Goal: Task Accomplishment & Management: Manage account settings

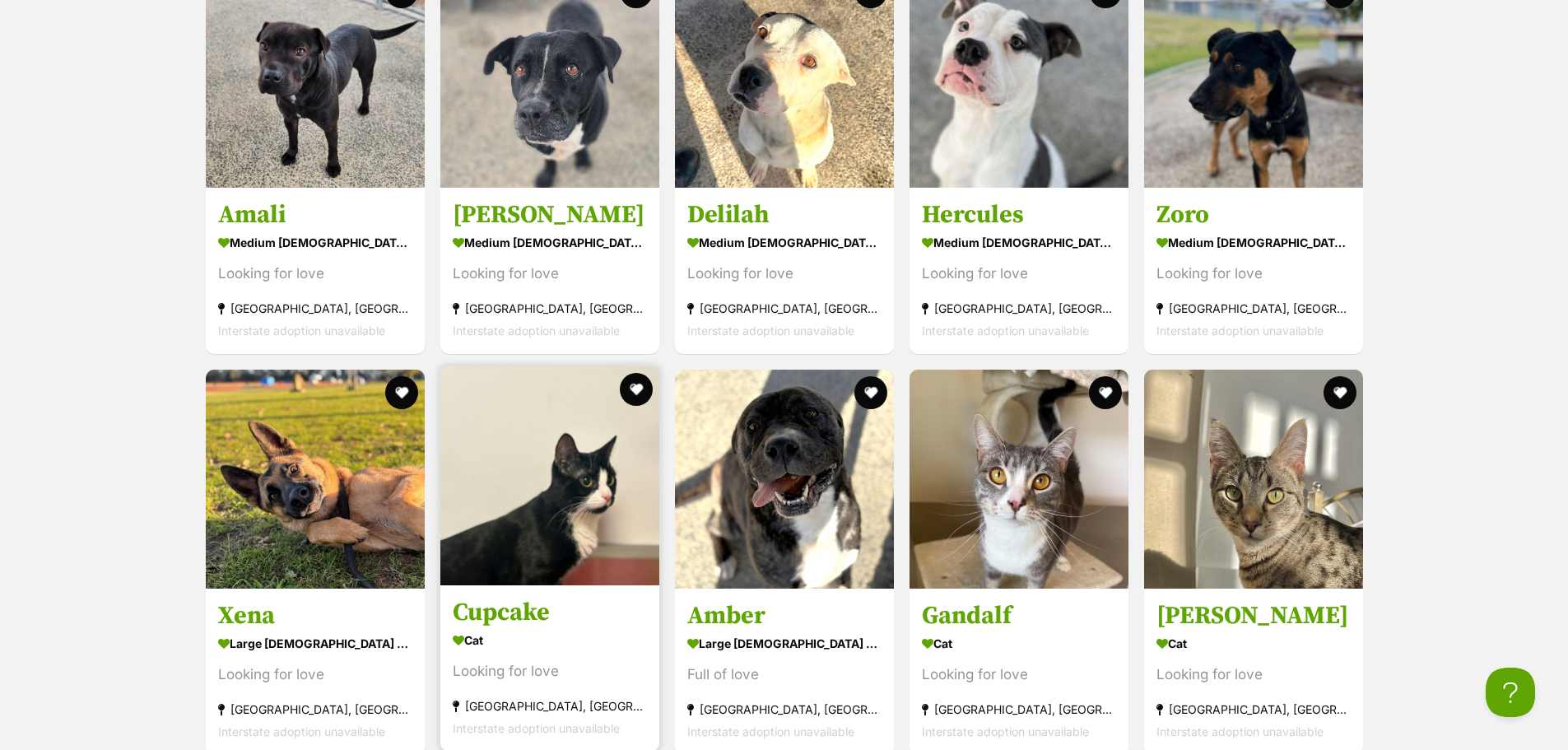
click at [581, 534] on img at bounding box center [550, 475] width 219 height 219
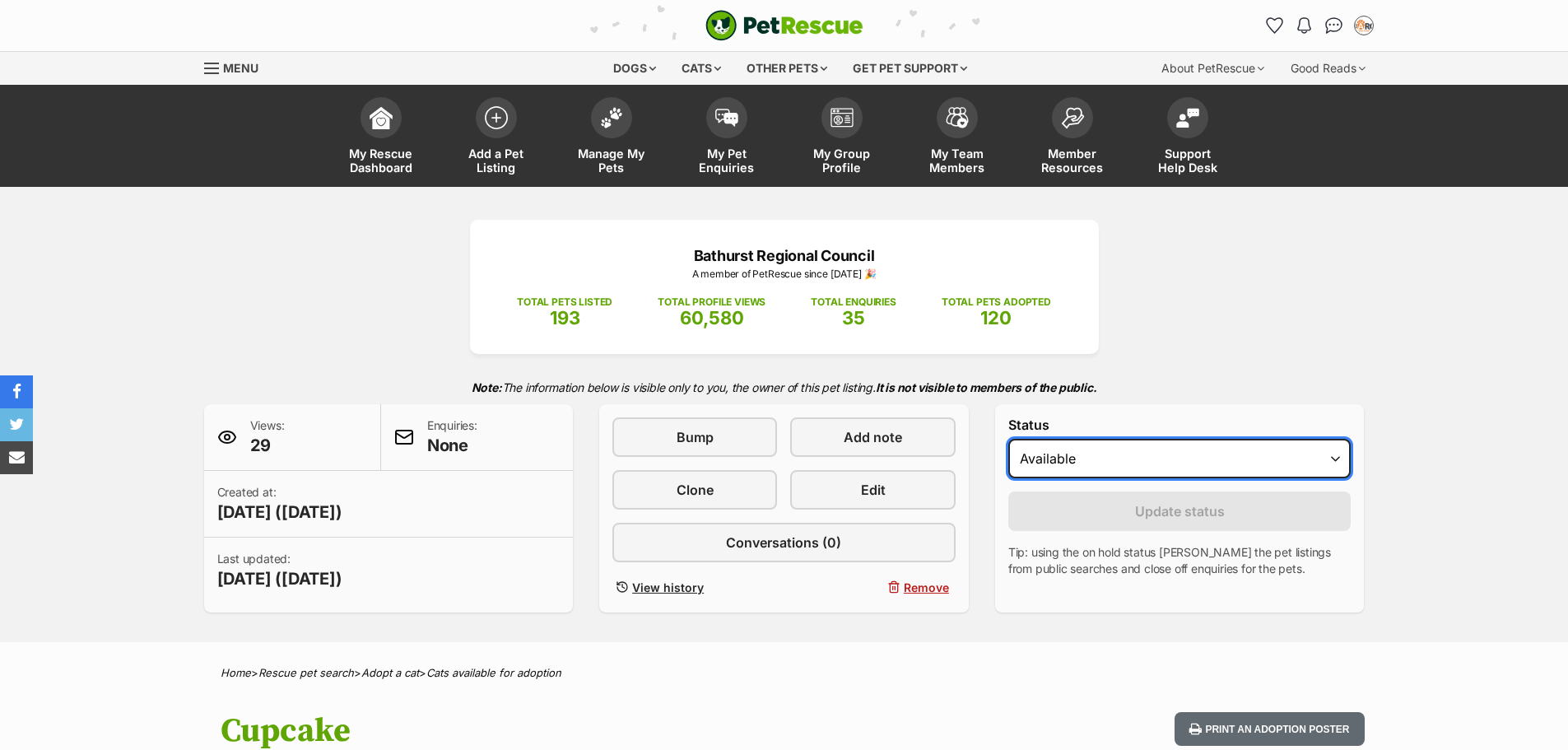
drag, startPoint x: 1064, startPoint y: 462, endPoint x: 1072, endPoint y: 469, distance: 10.6
click at [1064, 462] on select "Draft Available On hold Adopted" at bounding box center [1179, 458] width 344 height 40
select select "rehomed"
click at [1008, 439] on select "Draft Available On hold Adopted" at bounding box center [1179, 458] width 344 height 40
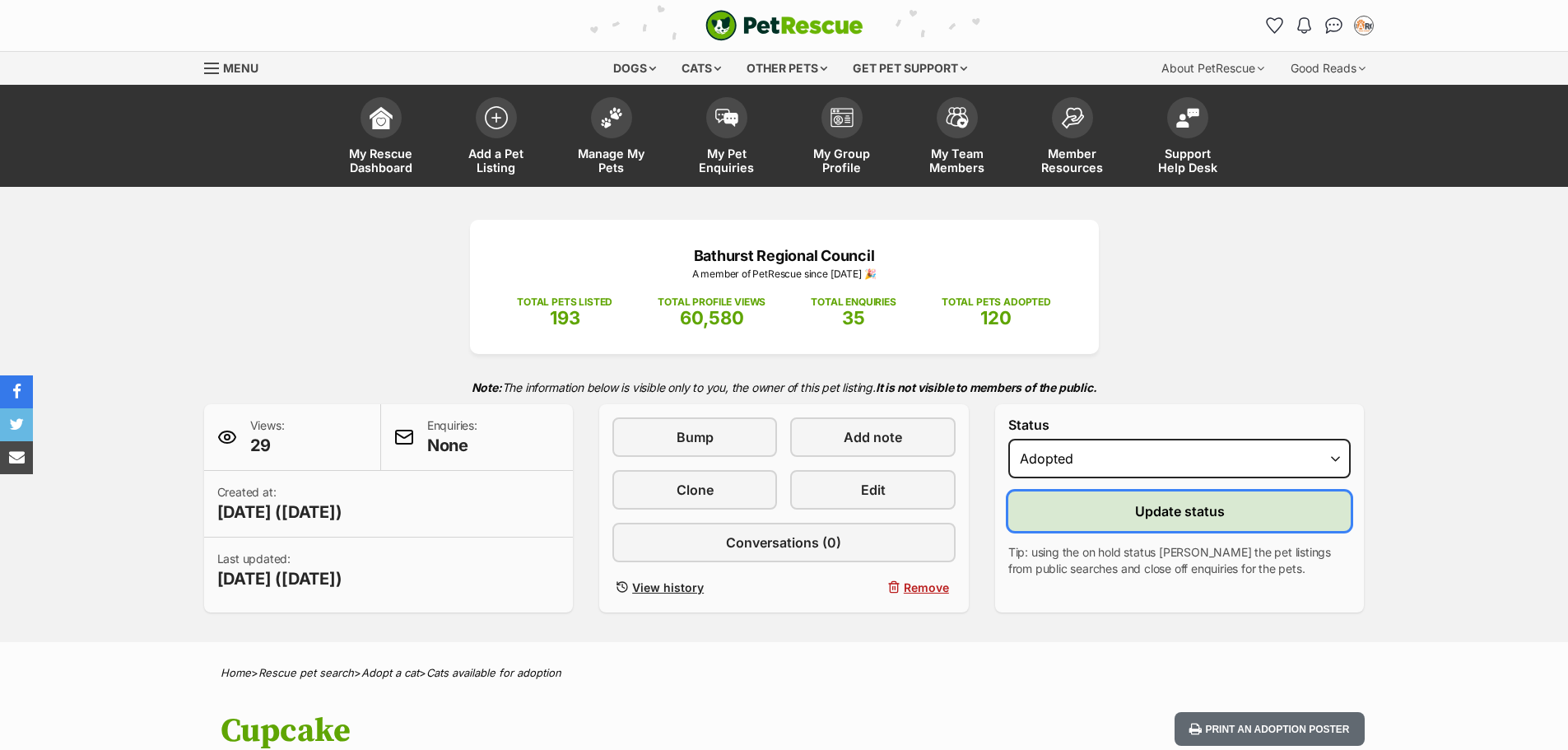
click at [1100, 515] on button "Update status" at bounding box center [1179, 511] width 344 height 40
